Goal: Check status: Check status

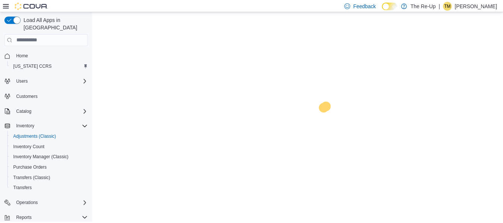
scroll to position [76, 0]
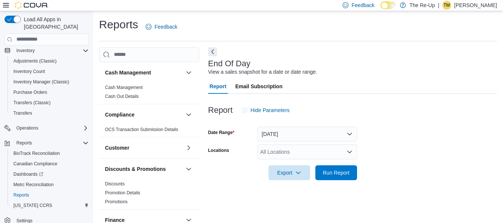
scroll to position [12, 0]
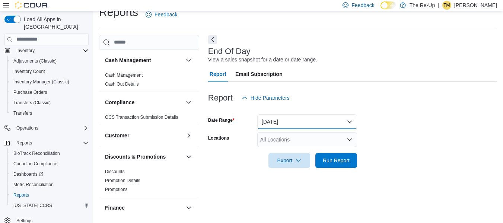
click at [300, 122] on button "[DATE]" at bounding box center [307, 121] width 100 height 15
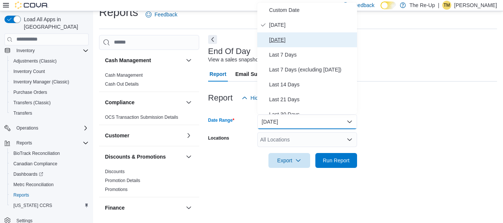
click at [312, 41] on span "[DATE]" at bounding box center [311, 39] width 85 height 9
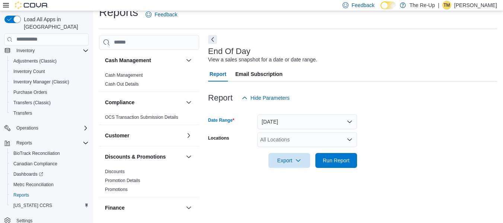
click at [305, 139] on div "All Locations" at bounding box center [307, 139] width 100 height 15
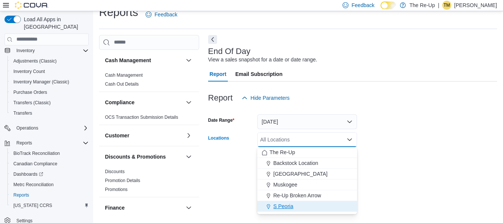
click at [289, 207] on span "S Peoria" at bounding box center [283, 205] width 20 height 7
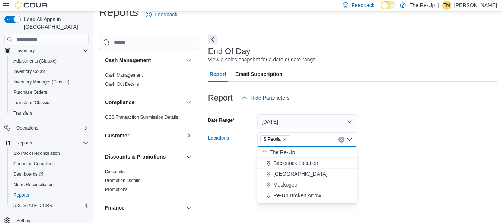
click at [388, 145] on form "Date Range [DATE] Locations S [GEOGRAPHIC_DATA] Combo box. Selected. S Peoria. …" at bounding box center [352, 136] width 289 height 63
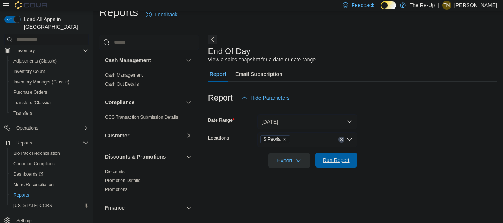
click at [339, 163] on span "Run Report" at bounding box center [336, 159] width 27 height 7
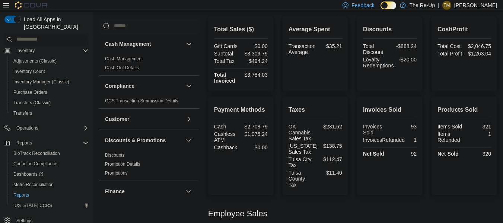
scroll to position [177, 0]
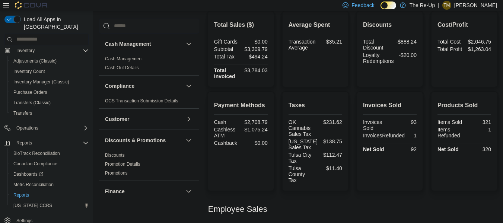
click at [334, 91] on div "Total Sales ($) Gift Cards $0.00 Subtotal $3,309.79 Total Tax $494.24 Total Inv…" at bounding box center [352, 182] width 289 height 341
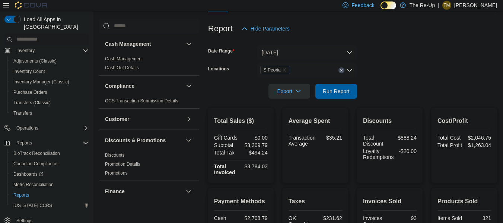
scroll to position [77, 0]
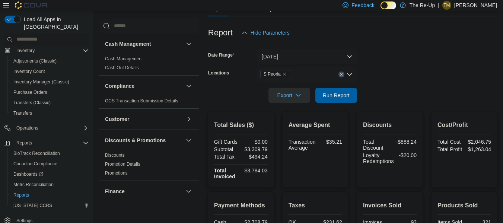
click at [282, 72] on icon "Remove S Peoria from selection in this group" at bounding box center [284, 74] width 4 height 4
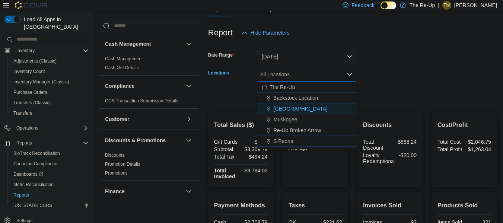
click at [308, 109] on div "[GEOGRAPHIC_DATA]" at bounding box center [307, 108] width 91 height 7
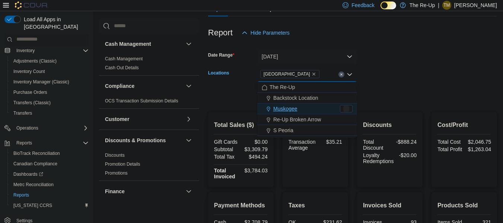
click at [396, 82] on div at bounding box center [352, 85] width 289 height 6
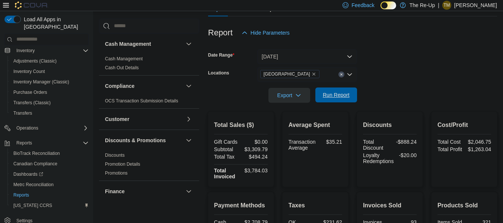
click at [343, 99] on span "Run Report" at bounding box center [336, 94] width 33 height 15
click at [312, 74] on icon "Remove Bartlesville from selection in this group" at bounding box center [313, 74] width 3 height 3
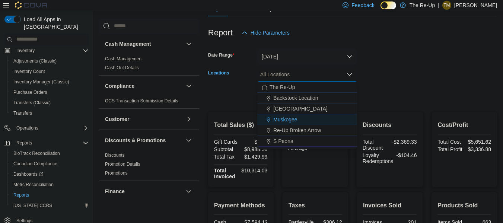
click at [309, 118] on div "Muskogee" at bounding box center [307, 119] width 91 height 7
click at [407, 56] on form "Date Range [DATE] Locations [GEOGRAPHIC_DATA] Combo box. Selected. [GEOGRAPHIC_…" at bounding box center [352, 71] width 289 height 63
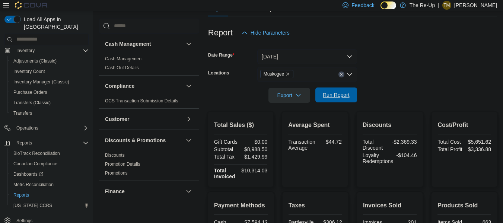
click at [335, 100] on span "Run Report" at bounding box center [336, 94] width 33 height 15
click at [288, 74] on icon "Remove Muskogee from selection in this group" at bounding box center [287, 74] width 3 height 3
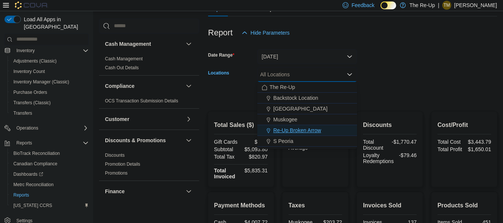
click at [311, 131] on span "Re-Up Broken Arrow" at bounding box center [297, 130] width 48 height 7
click at [403, 74] on form "Date Range [DATE] Locations Re-Up Broken Arrow Combo box. Selected. Re-Up Broke…" at bounding box center [352, 71] width 289 height 63
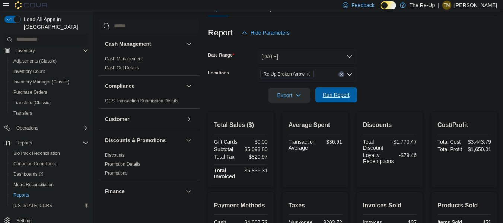
click at [338, 96] on span "Run Report" at bounding box center [336, 94] width 27 height 7
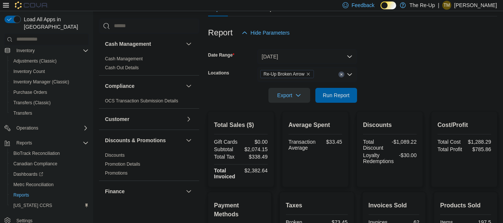
click at [306, 73] on icon "Remove Re-Up Broken Arrow from selection in this group" at bounding box center [308, 74] width 4 height 4
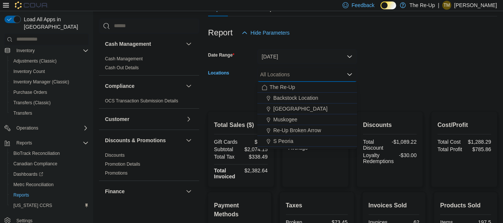
click at [401, 58] on form "Date Range [DATE] Locations All Locations Combo box. Selected. Combo box input.…" at bounding box center [352, 71] width 289 height 63
